Goal: Information Seeking & Learning: Learn about a topic

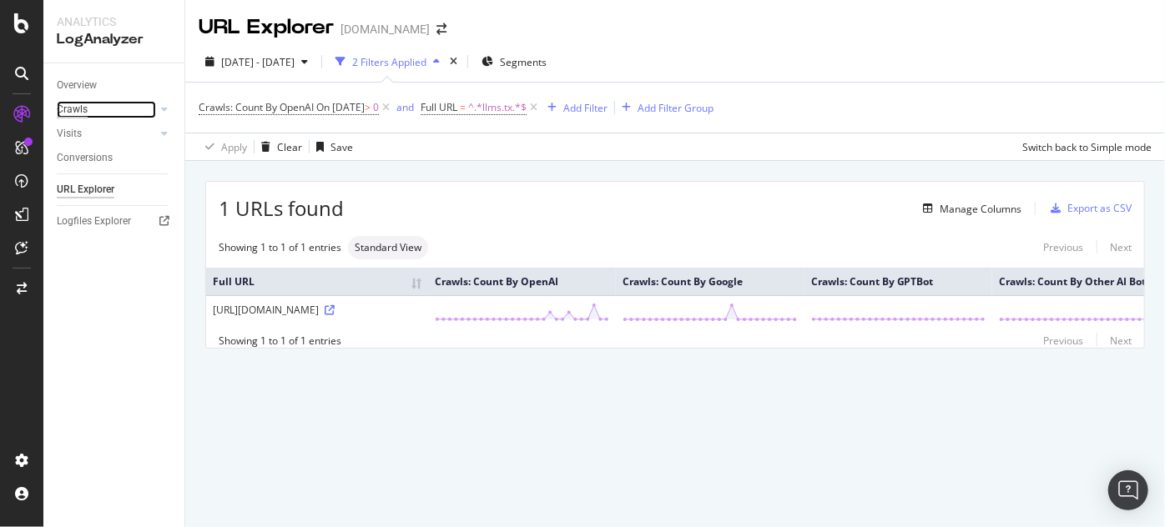
click at [76, 107] on div "Crawls" at bounding box center [72, 110] width 31 height 18
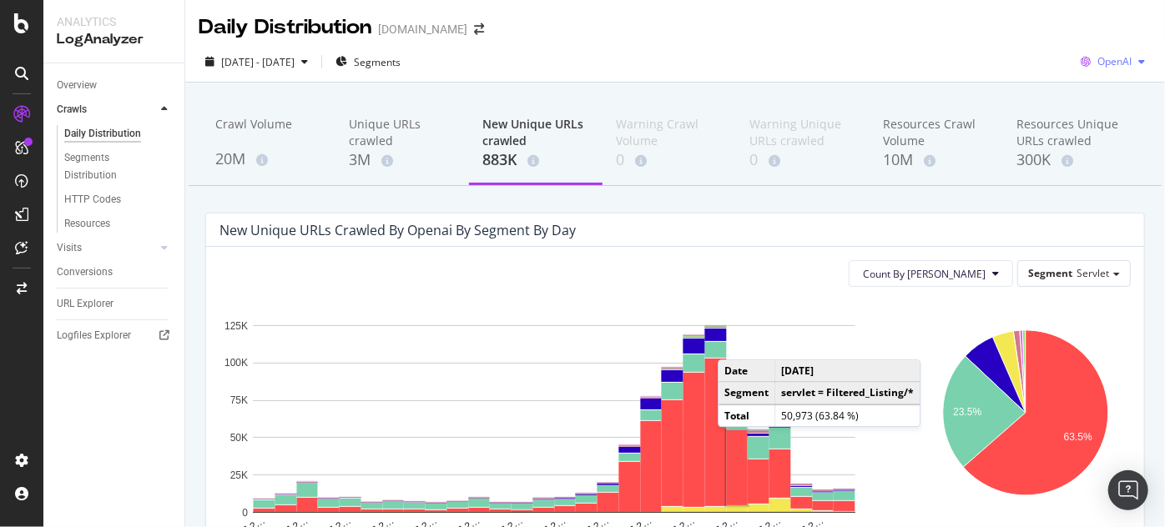
click at [1108, 53] on div "OpenAI" at bounding box center [1113, 61] width 78 height 25
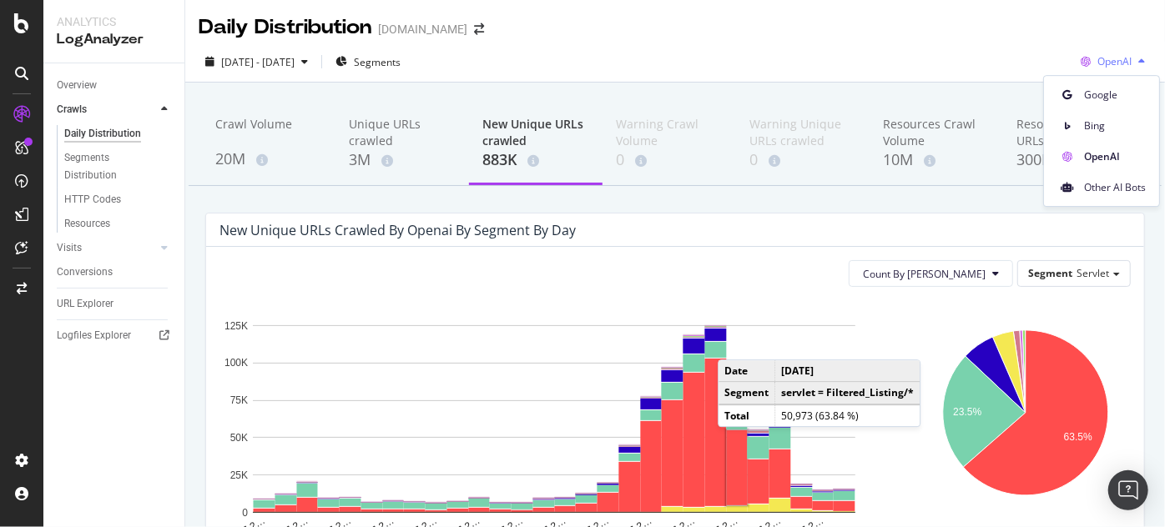
click at [1108, 53] on div "OpenAI" at bounding box center [1113, 61] width 78 height 25
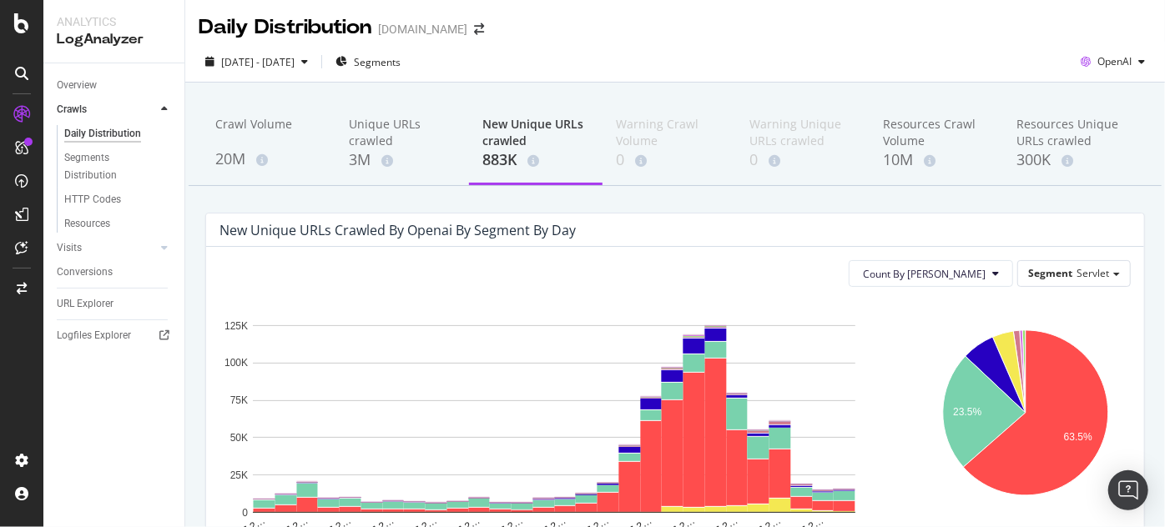
click at [1105, 44] on div "[DATE] - [DATE] Segments OpenAI" at bounding box center [674, 62] width 979 height 41
click at [1099, 61] on span "OpenAI" at bounding box center [1114, 61] width 34 height 14
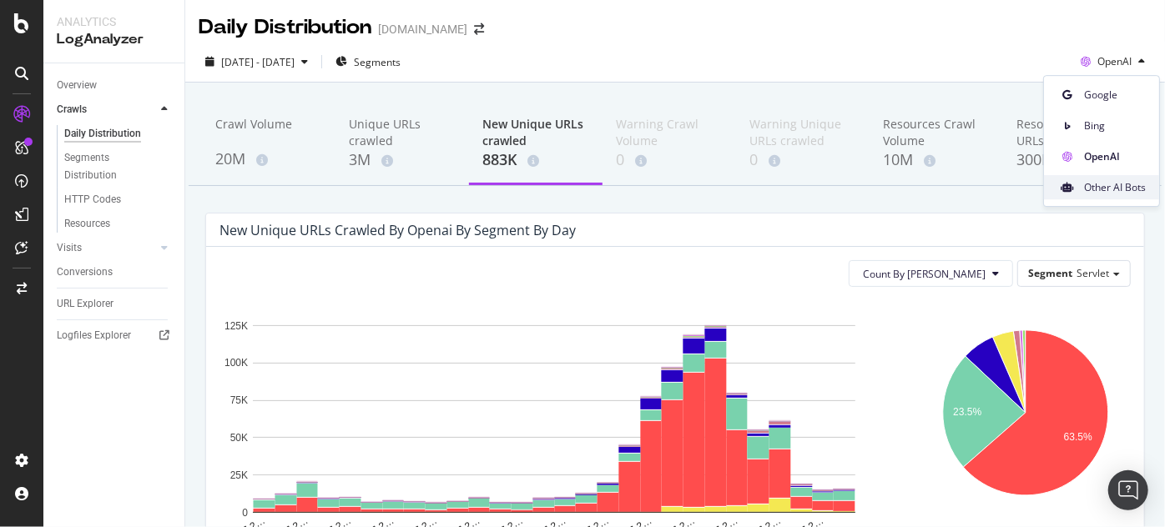
click at [1092, 186] on span "Other AI Bots" at bounding box center [1115, 187] width 62 height 15
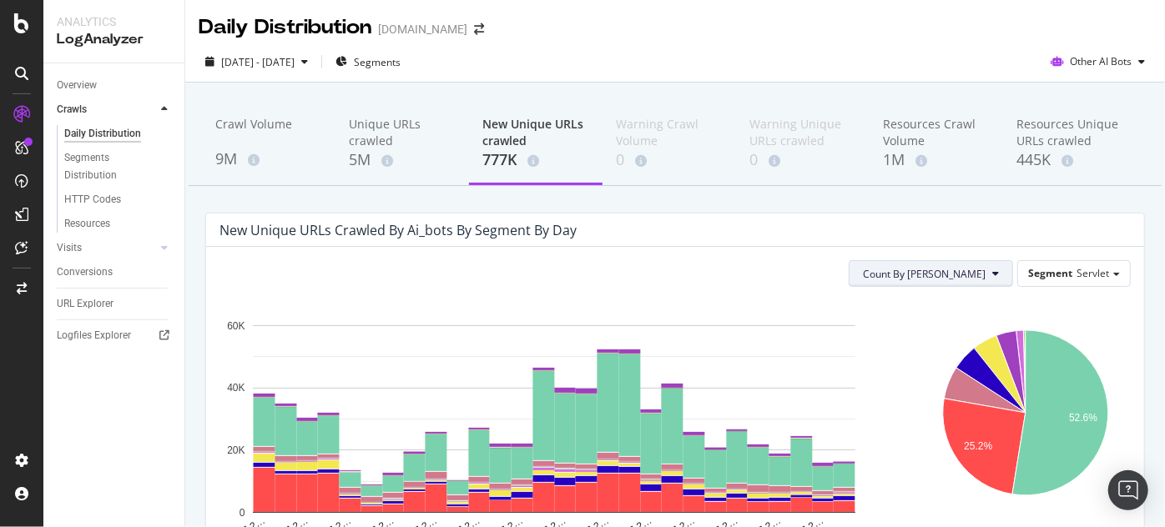
click at [930, 269] on span "Count By [PERSON_NAME]" at bounding box center [924, 274] width 123 height 14
click at [1101, 58] on span "Other AI Bots" at bounding box center [1101, 61] width 62 height 14
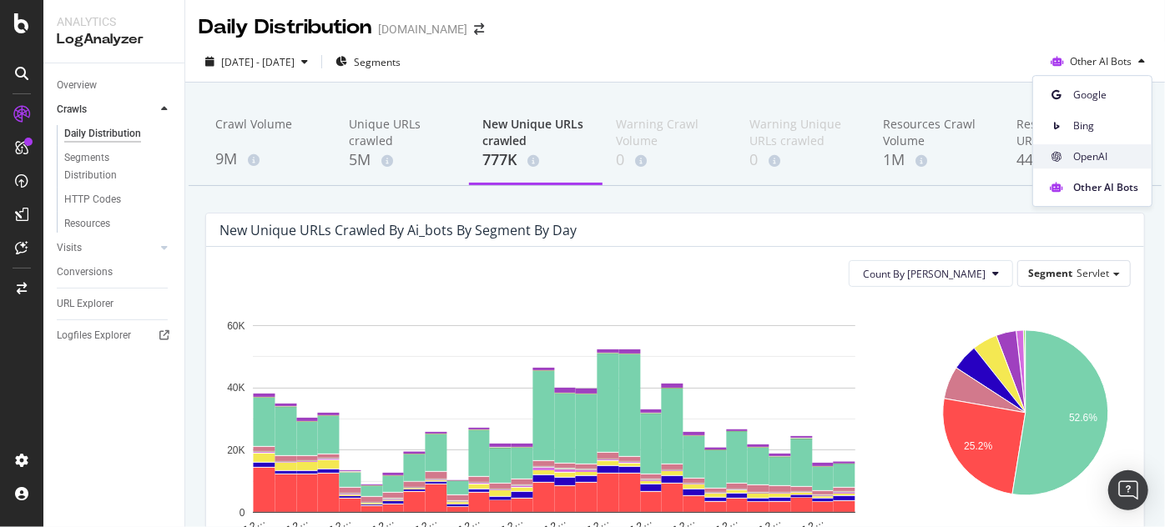
click at [1079, 159] on span "OpenAI" at bounding box center [1105, 156] width 65 height 15
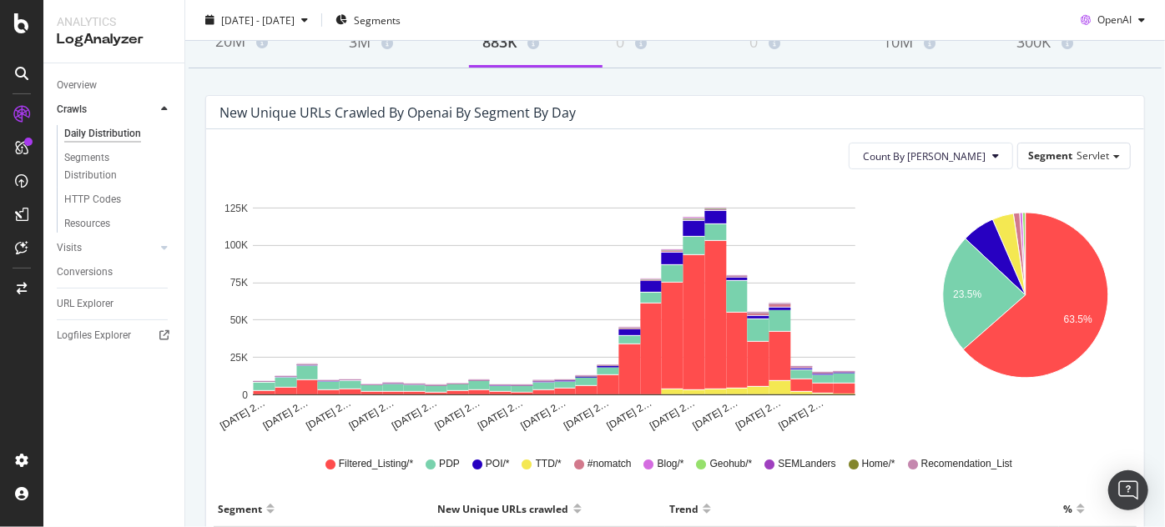
scroll to position [101, 0]
